Goal: Find specific page/section: Find specific page/section

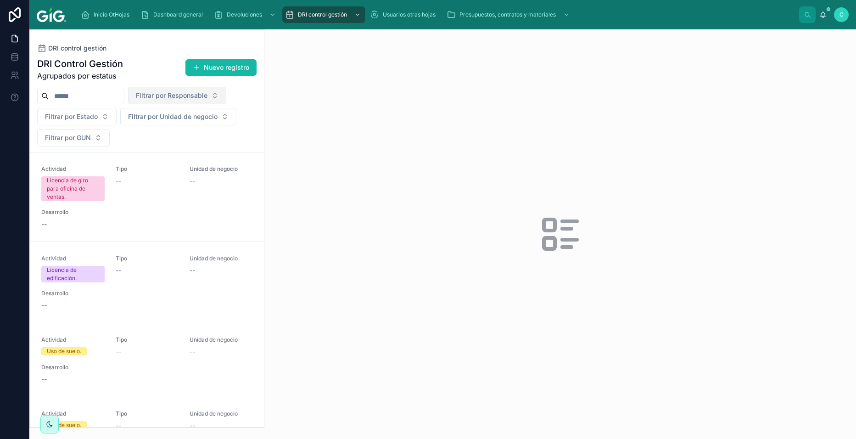
click at [207, 94] on span "Filtrar por Responsable" at bounding box center [172, 95] width 72 height 9
type input "****"
click at [173, 149] on div "[PERSON_NAME]" at bounding box center [200, 147] width 110 height 15
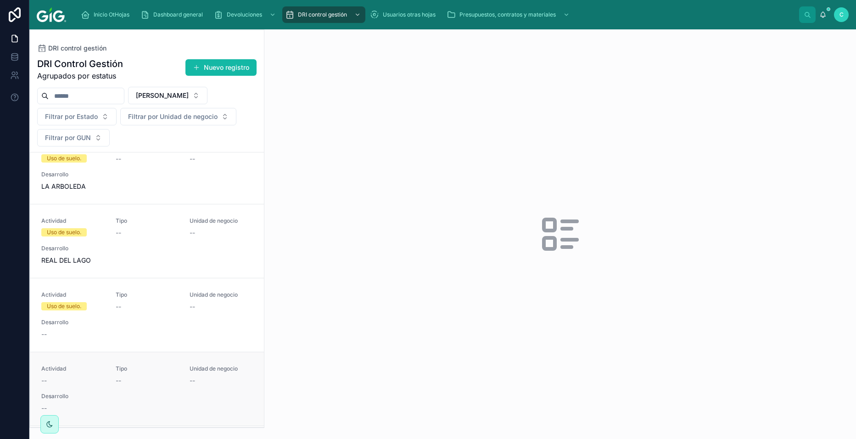
scroll to position [1422, 0]
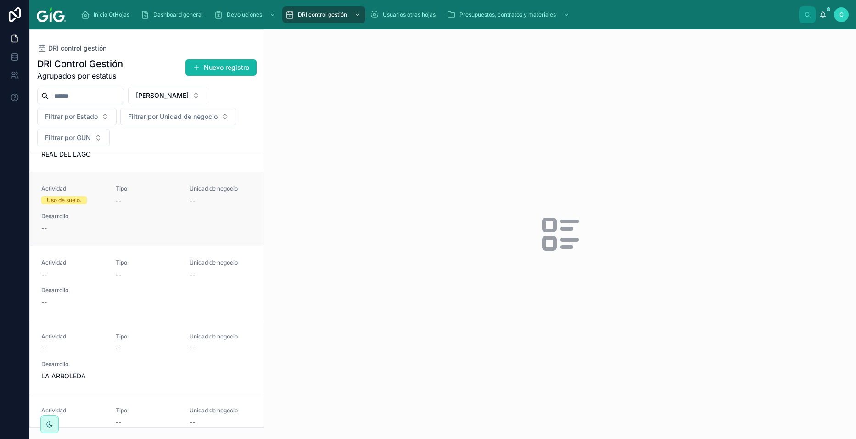
click at [226, 210] on div "Actividad Uso de suelo. Tipo -- Unidad de negocio -- Desarrollo --" at bounding box center [146, 209] width 211 height 48
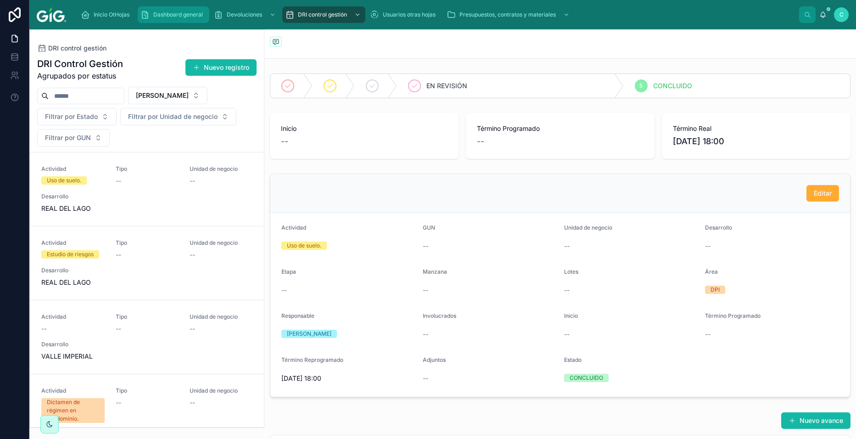
click at [170, 13] on span "Dashboard general" at bounding box center [178, 14] width 50 height 7
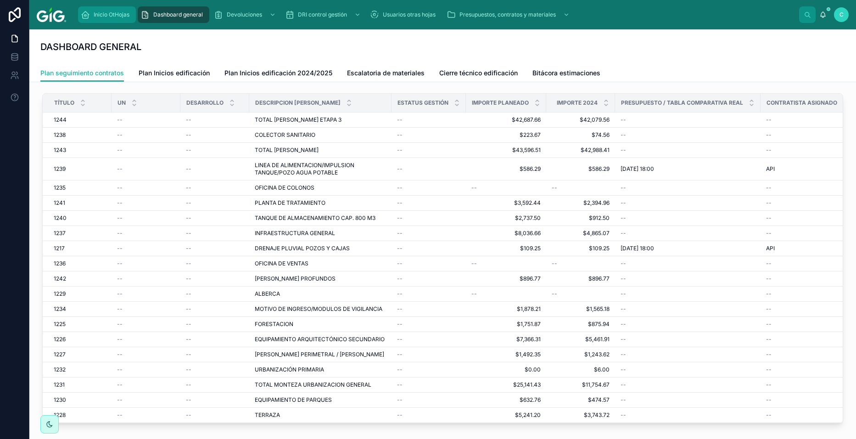
click at [84, 17] on icon "scrollable content" at bounding box center [85, 14] width 9 height 9
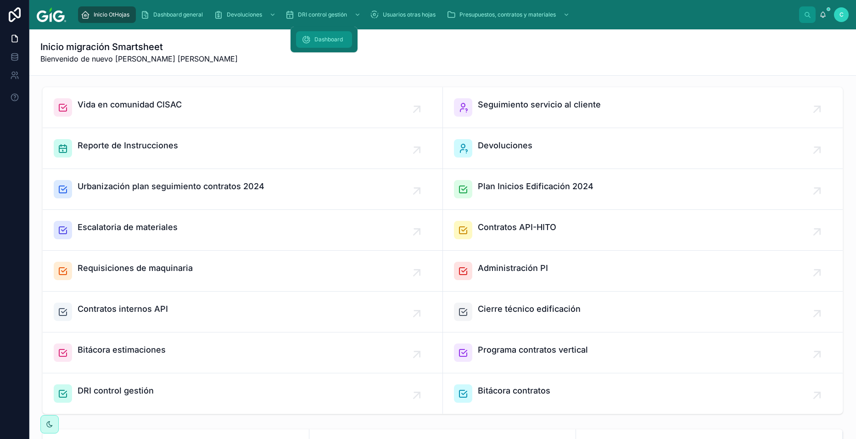
click at [325, 41] on span "Dashboard" at bounding box center [328, 39] width 28 height 7
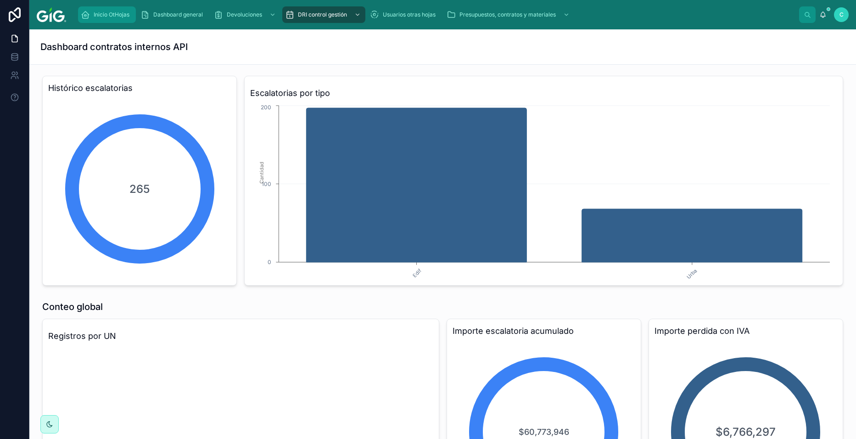
click at [111, 16] on span "Inicio OtHojas" at bounding box center [112, 14] width 36 height 7
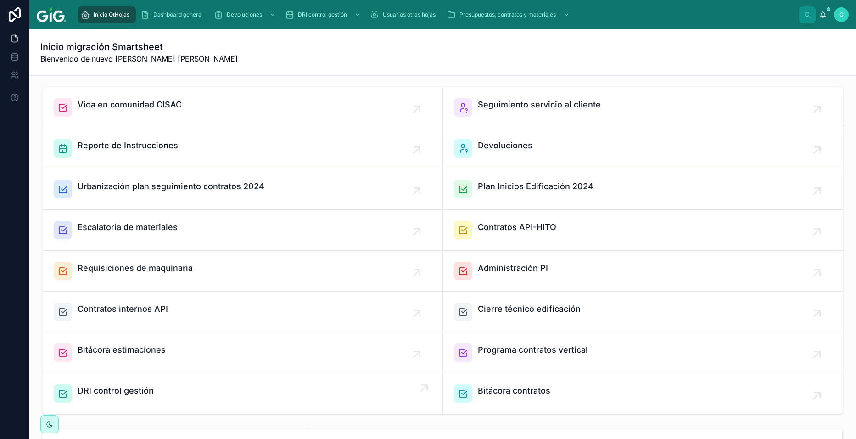
click at [96, 397] on div "DRI control gestión" at bounding box center [116, 393] width 76 height 18
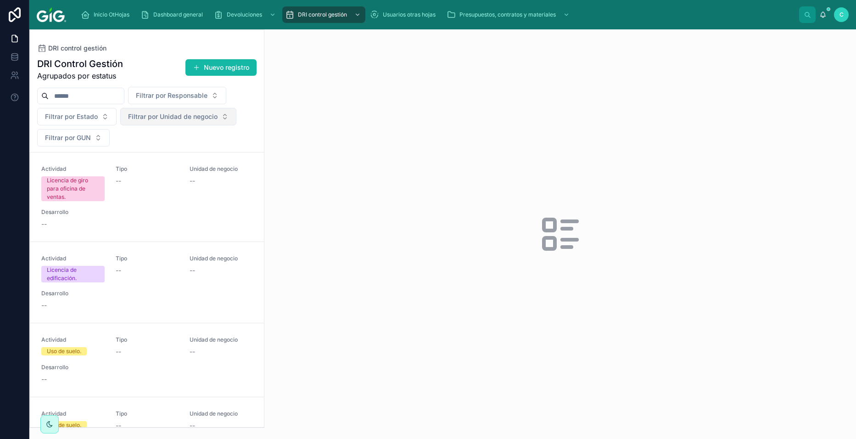
click at [188, 117] on span "Filtrar por Unidad de negocio" at bounding box center [172, 116] width 89 height 9
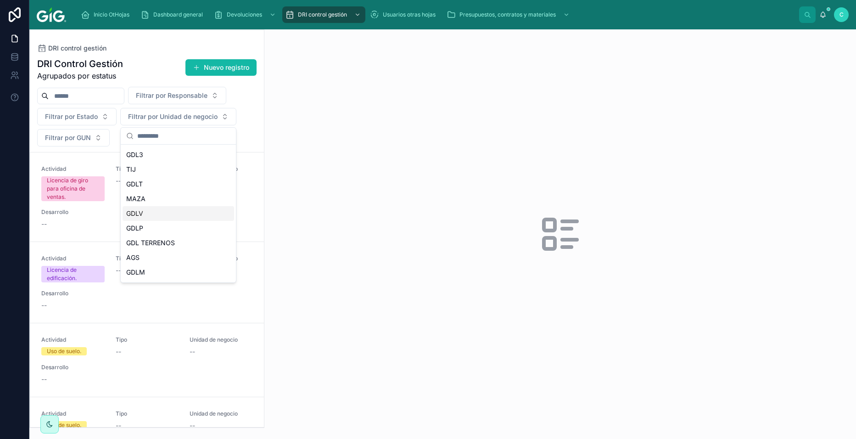
scroll to position [42, 0]
click at [146, 217] on div "GDLP" at bounding box center [177, 214] width 111 height 15
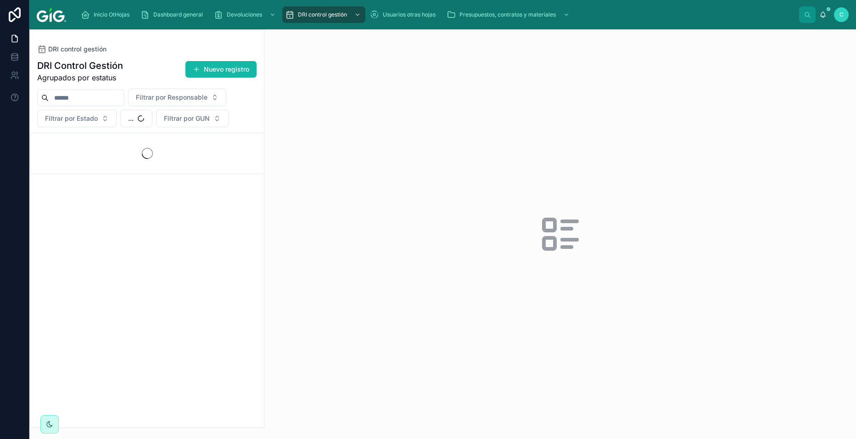
click at [146, 217] on div "DRI Control Gestión Agrupados por estatus Nuevo registro Filtrar por Responsabl…" at bounding box center [147, 240] width 234 height 373
click at [143, 118] on span "GDLP" at bounding box center [136, 118] width 17 height 9
click at [126, 203] on div "GDL3" at bounding box center [142, 199] width 110 height 15
click at [11, 55] on icon at bounding box center [14, 56] width 9 height 9
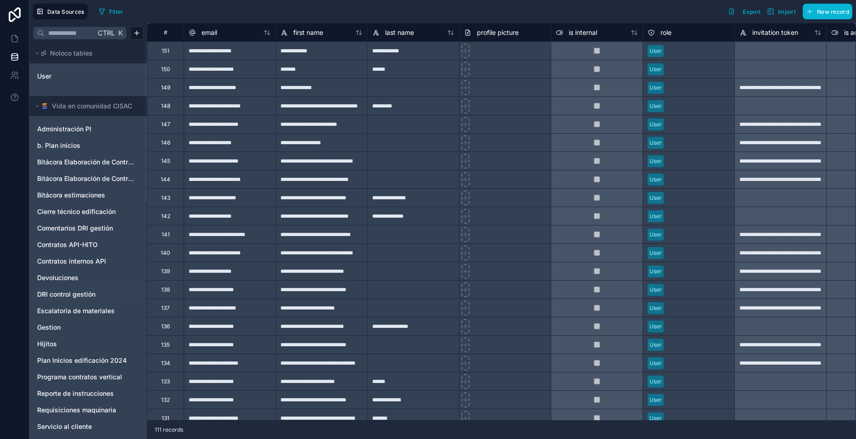
click at [78, 298] on span "DRI control gestión" at bounding box center [66, 293] width 58 height 9
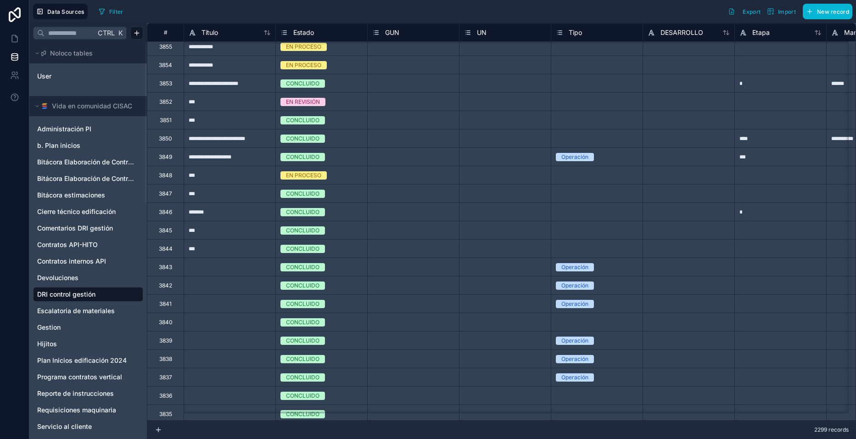
scroll to position [10638, 0]
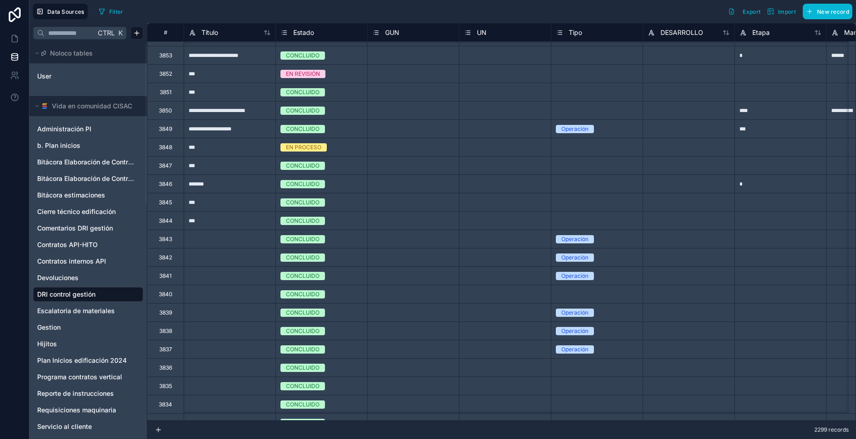
click at [223, 241] on div at bounding box center [229, 238] width 92 height 18
click at [230, 234] on div at bounding box center [229, 238] width 92 height 18
click at [230, 234] on input at bounding box center [229, 239] width 91 height 18
click at [518, 228] on div "Select a UN" at bounding box center [504, 220] width 91 height 18
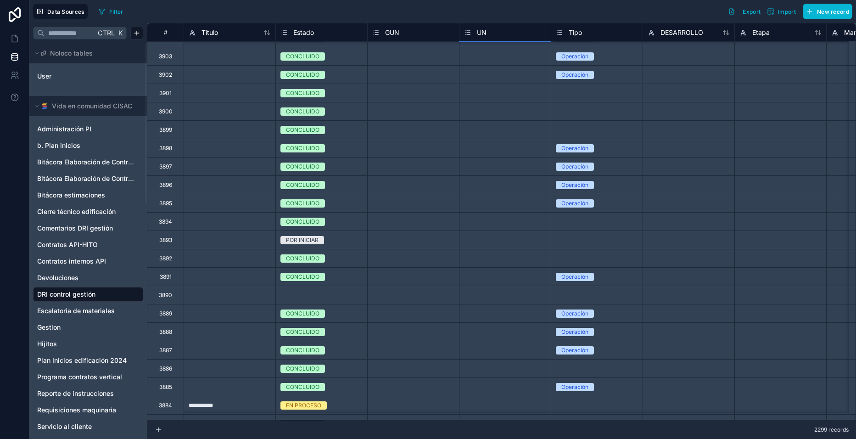
scroll to position [9537, 0]
